Goal: Book appointment/travel/reservation

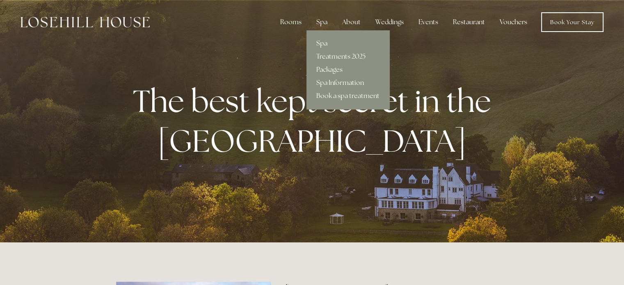
click at [323, 45] on link "Spa" at bounding box center [347, 43] width 83 height 13
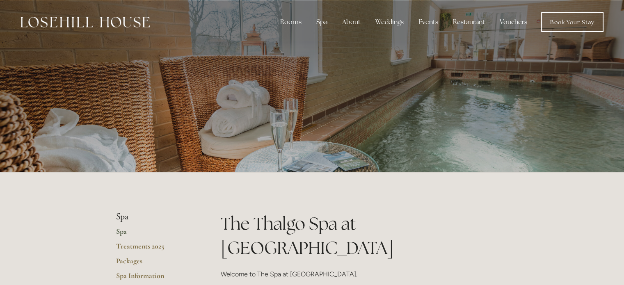
click at [460, 111] on div at bounding box center [312, 86] width 392 height 172
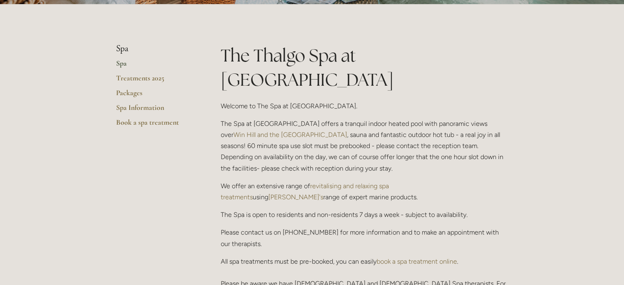
scroll to position [163, 0]
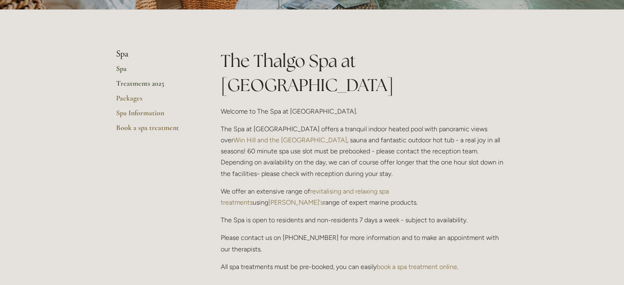
click at [132, 82] on link "Treatments 2025" at bounding box center [155, 86] width 78 height 15
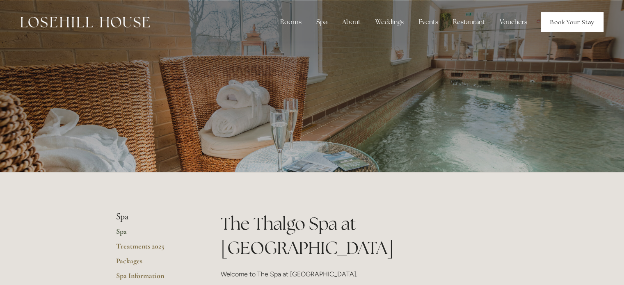
click at [567, 17] on link "Book Your Stay" at bounding box center [572, 22] width 62 height 20
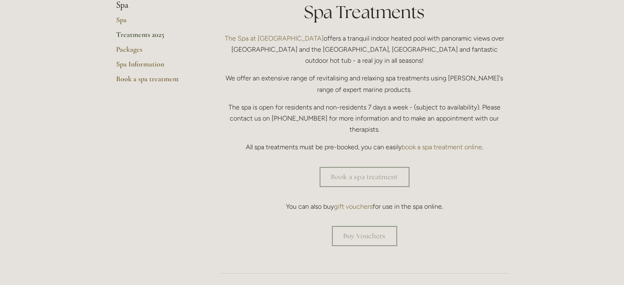
scroll to position [169, 0]
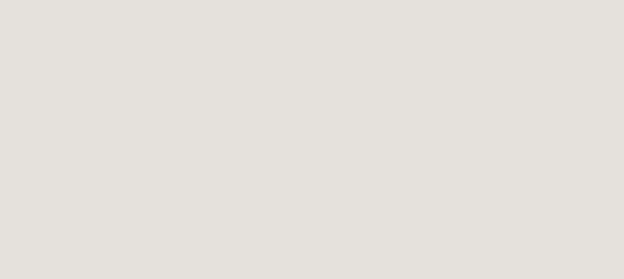
scroll to position [825, 0]
